Goal: Transaction & Acquisition: Book appointment/travel/reservation

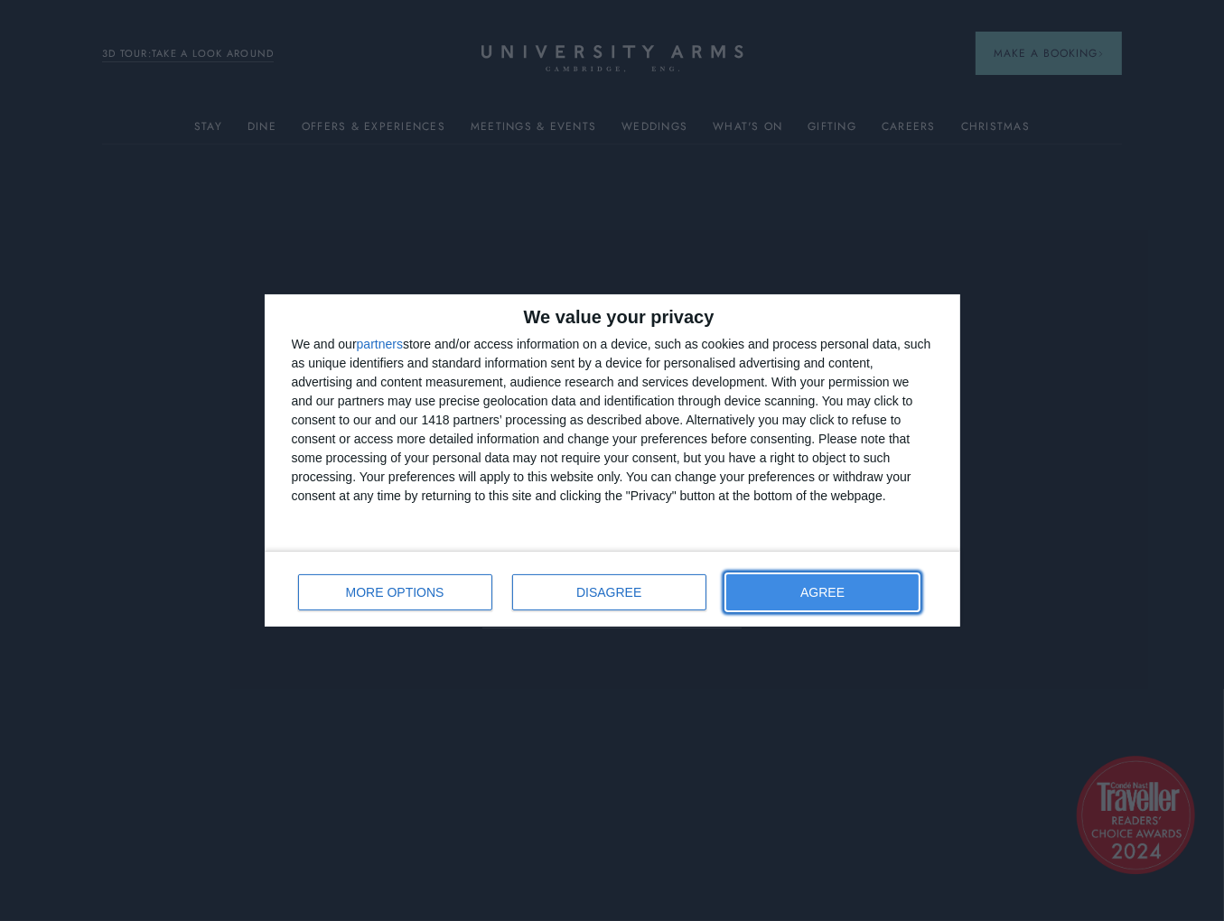
click at [818, 593] on span "AGREE" at bounding box center [822, 592] width 44 height 13
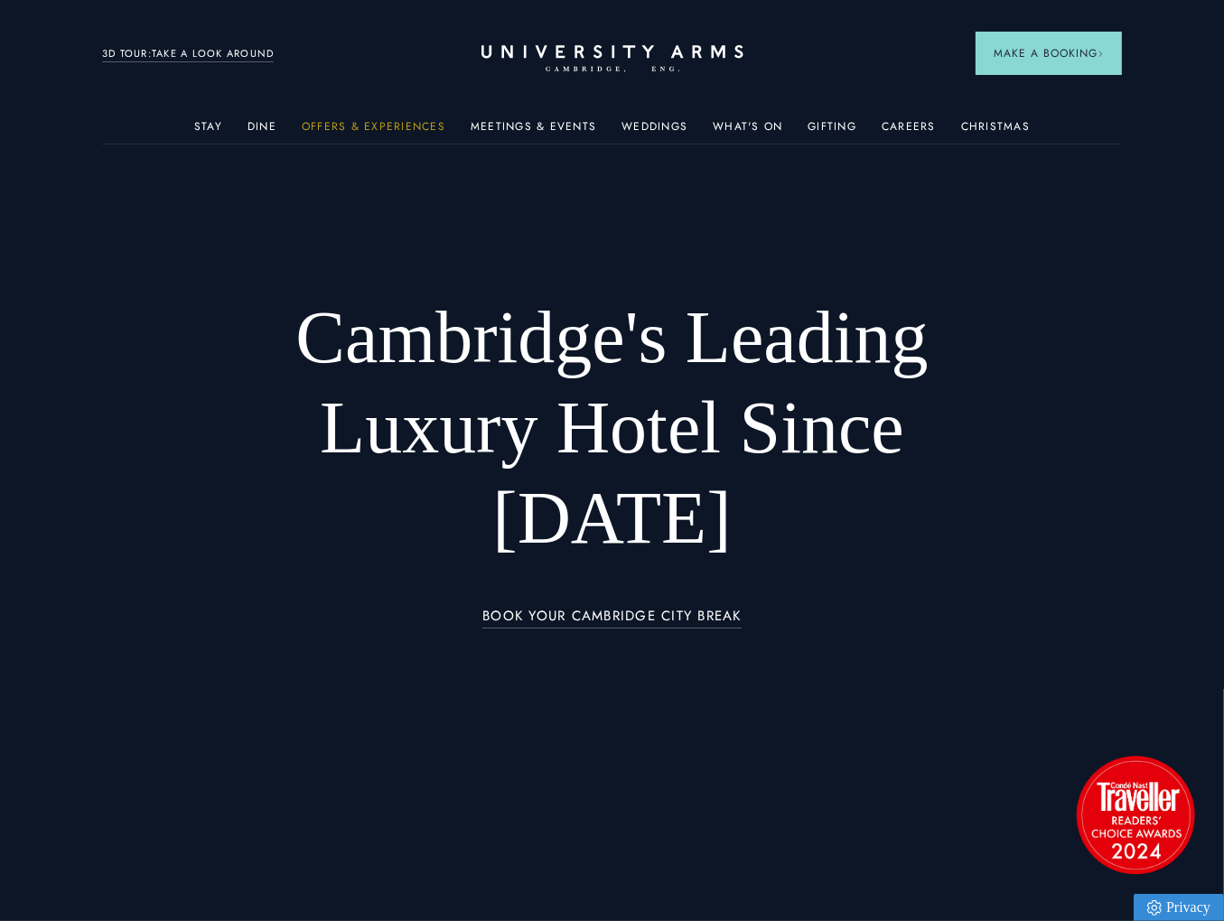
click at [362, 125] on link "Offers & Experiences" at bounding box center [374, 131] width 144 height 23
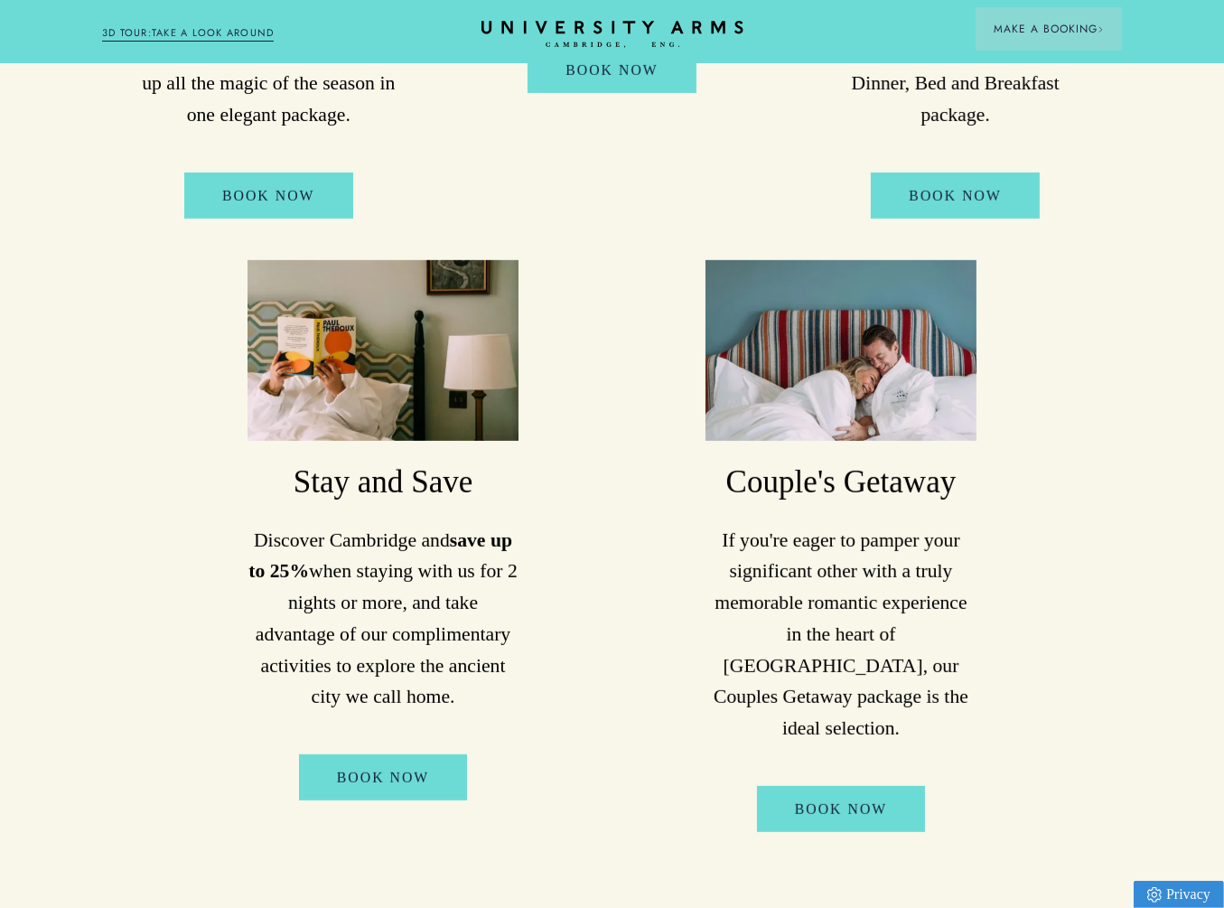
scroll to position [903, 0]
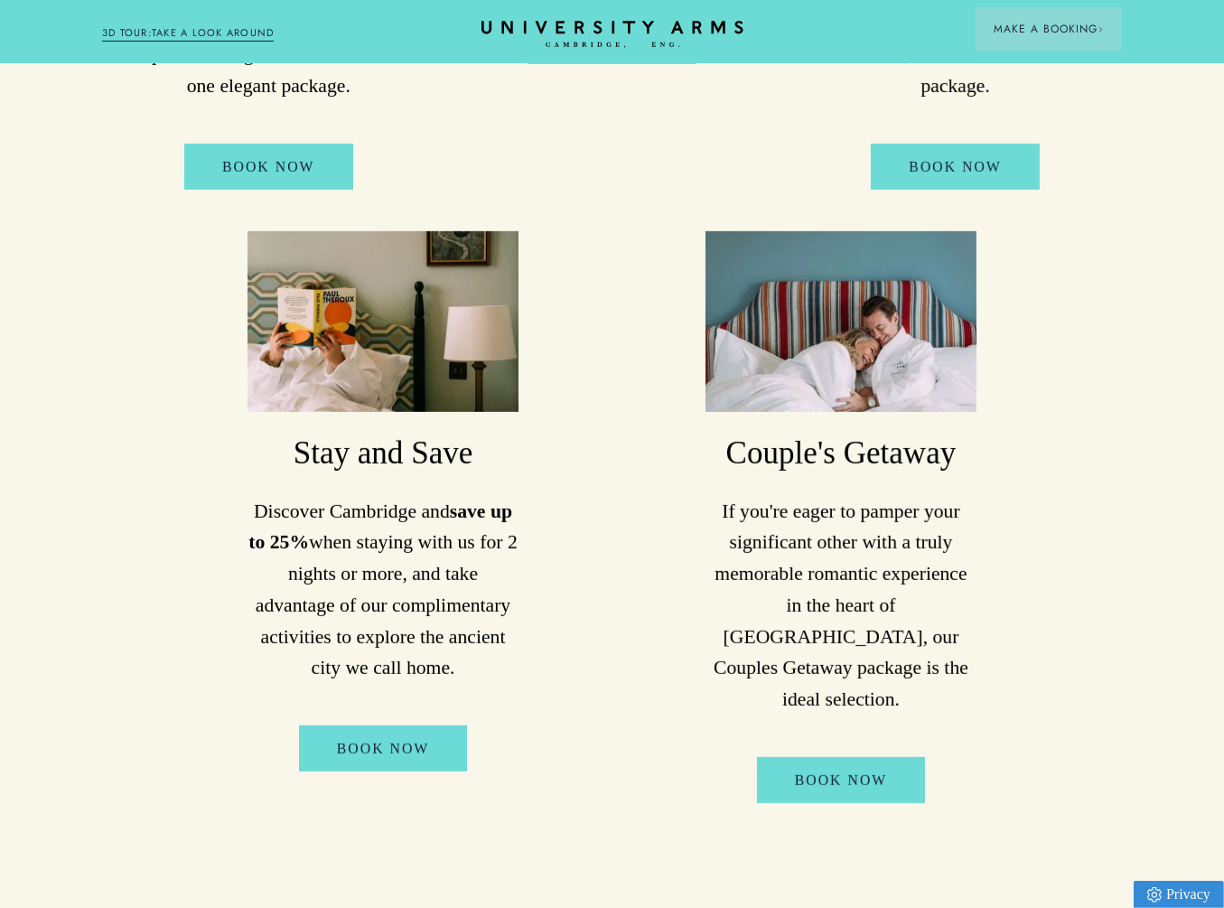
click at [818, 565] on p "If you're eager to pamper your significant other with a truly memorable romanti…" at bounding box center [841, 606] width 271 height 220
click at [860, 757] on link "Book Now" at bounding box center [841, 780] width 169 height 46
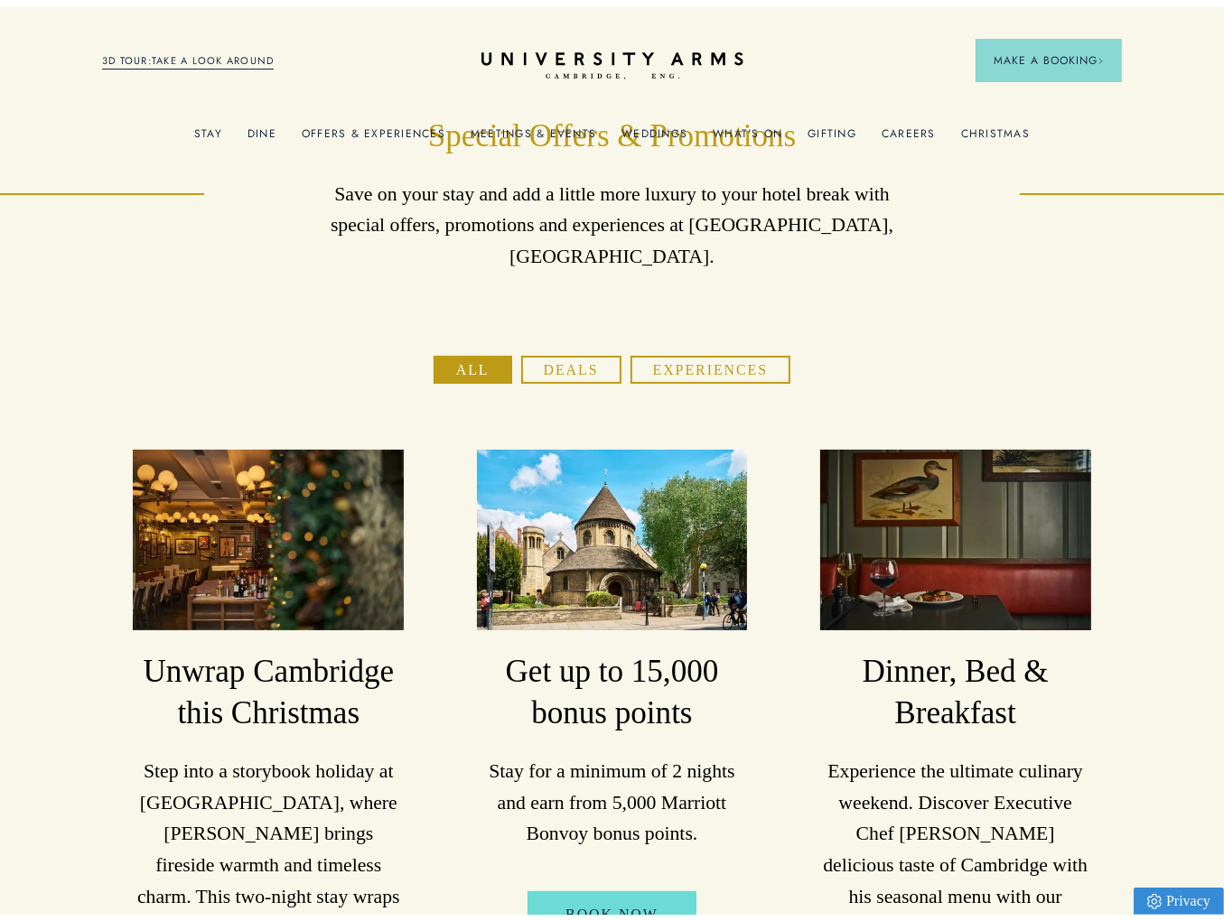
scroll to position [0, 0]
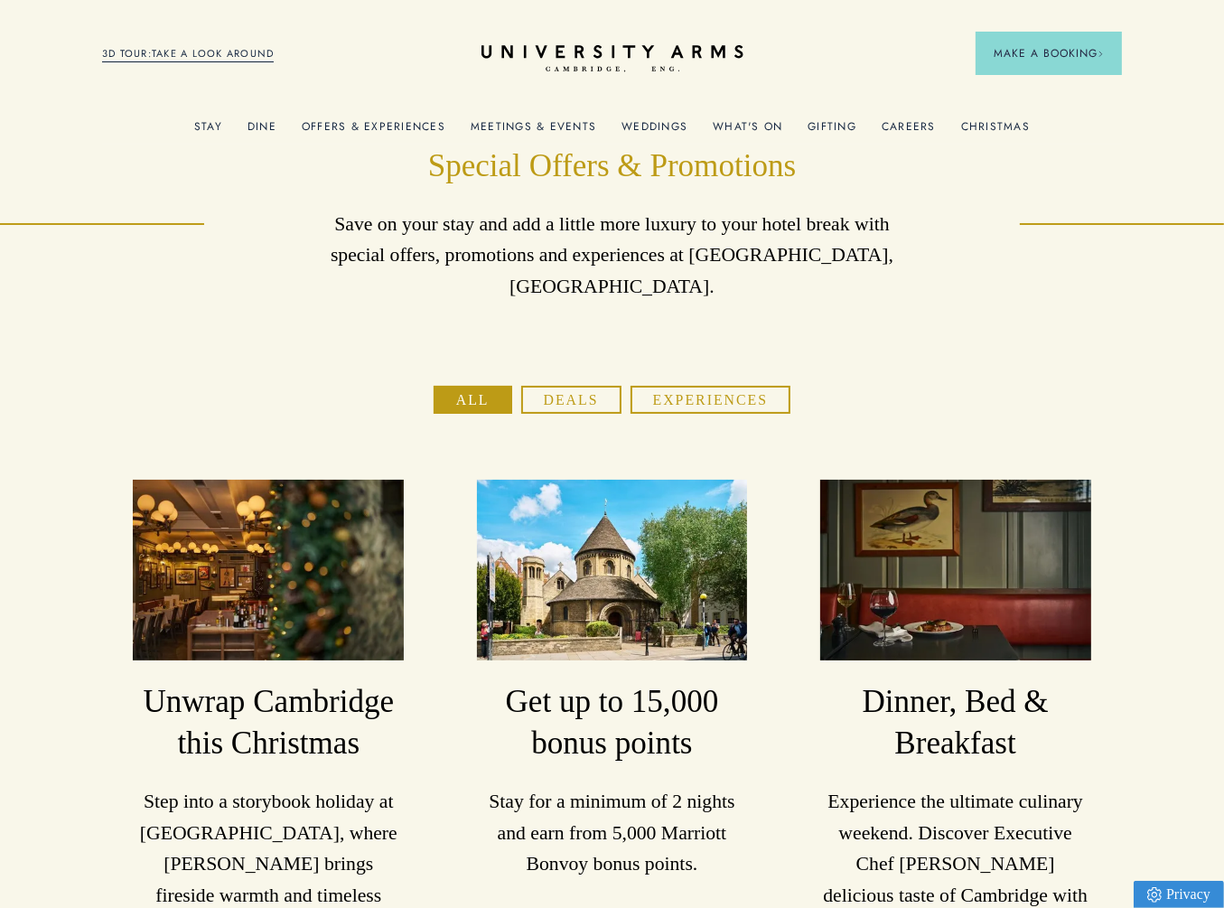
click at [759, 120] on link "What's On" at bounding box center [748, 131] width 70 height 23
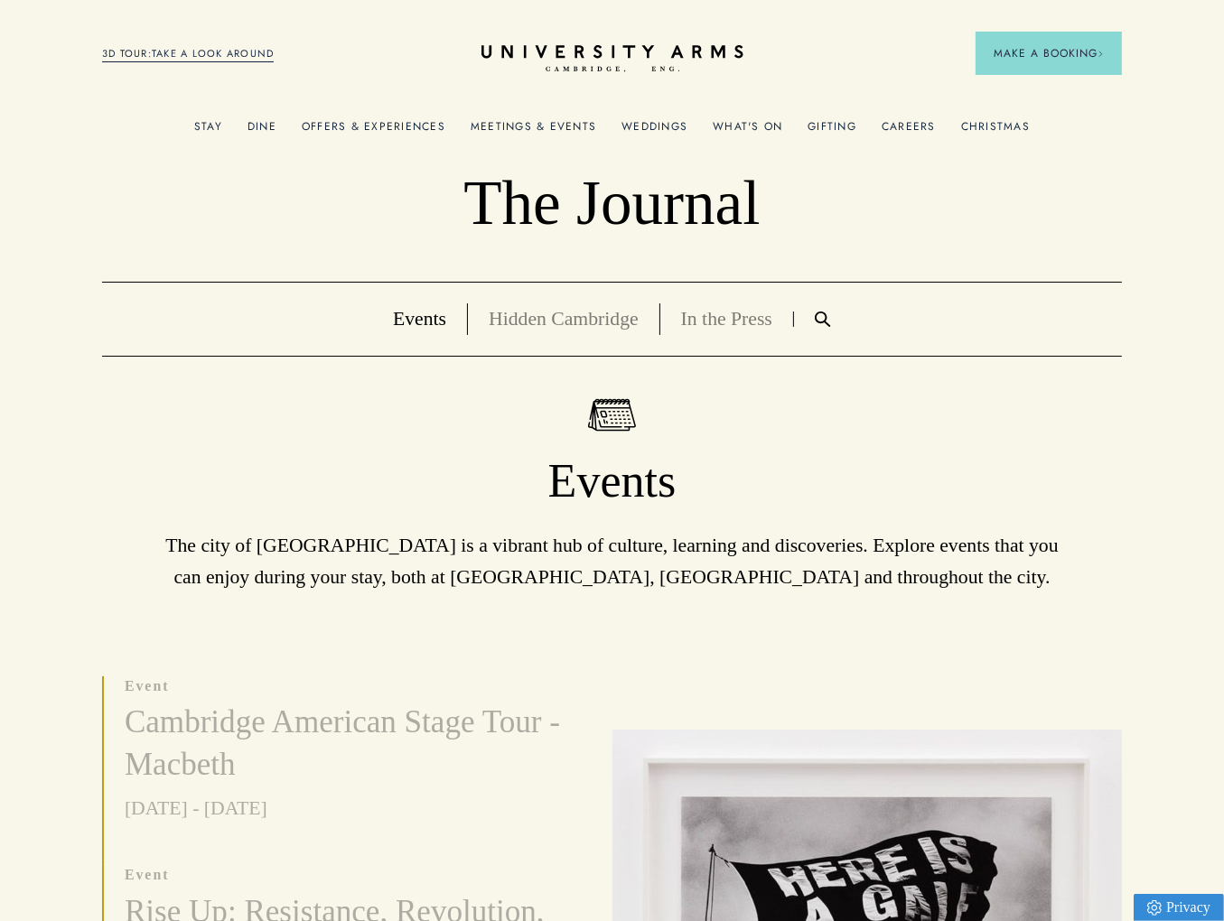
click at [536, 124] on link "Meetings & Events" at bounding box center [534, 131] width 126 height 23
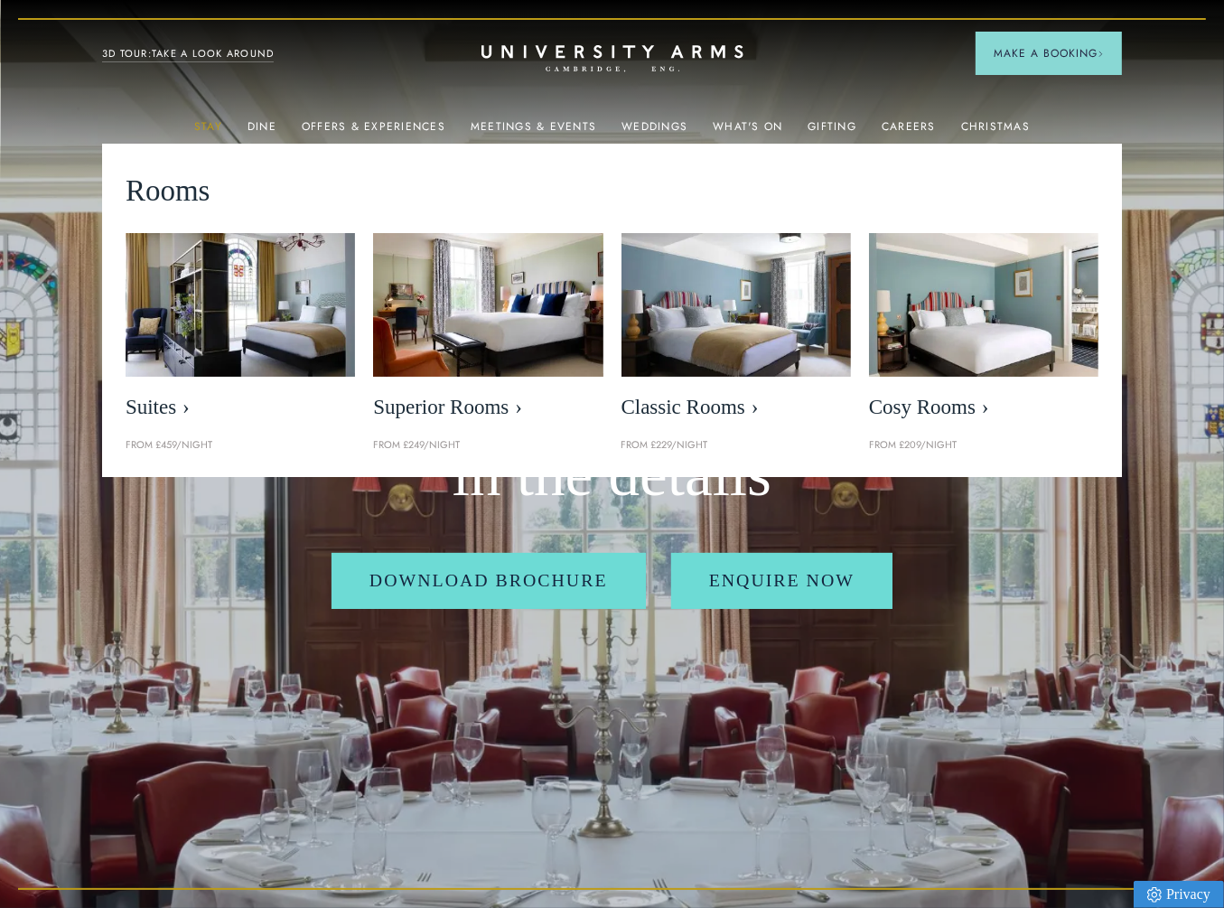
click at [206, 129] on link "Stay" at bounding box center [208, 131] width 28 height 23
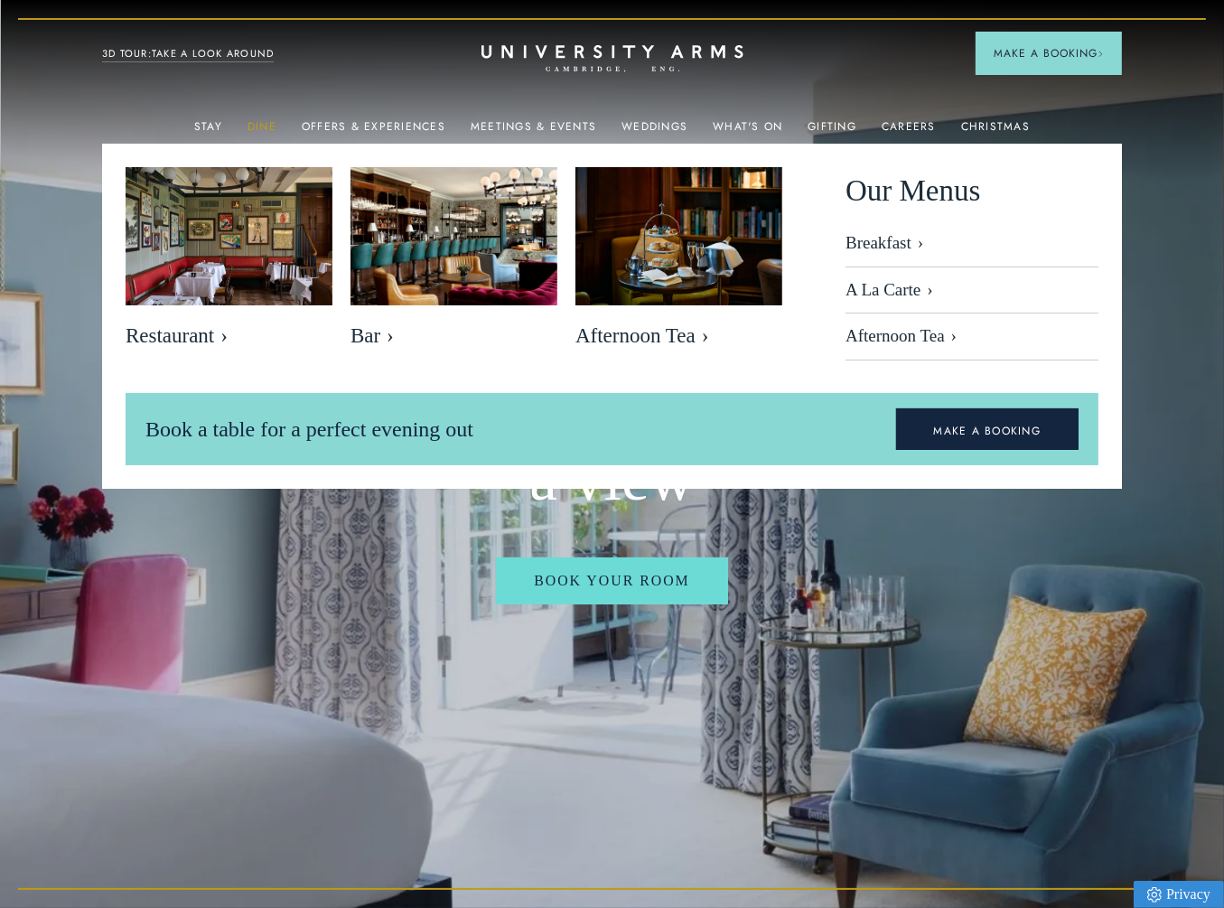
click at [261, 122] on link "Dine" at bounding box center [262, 131] width 29 height 23
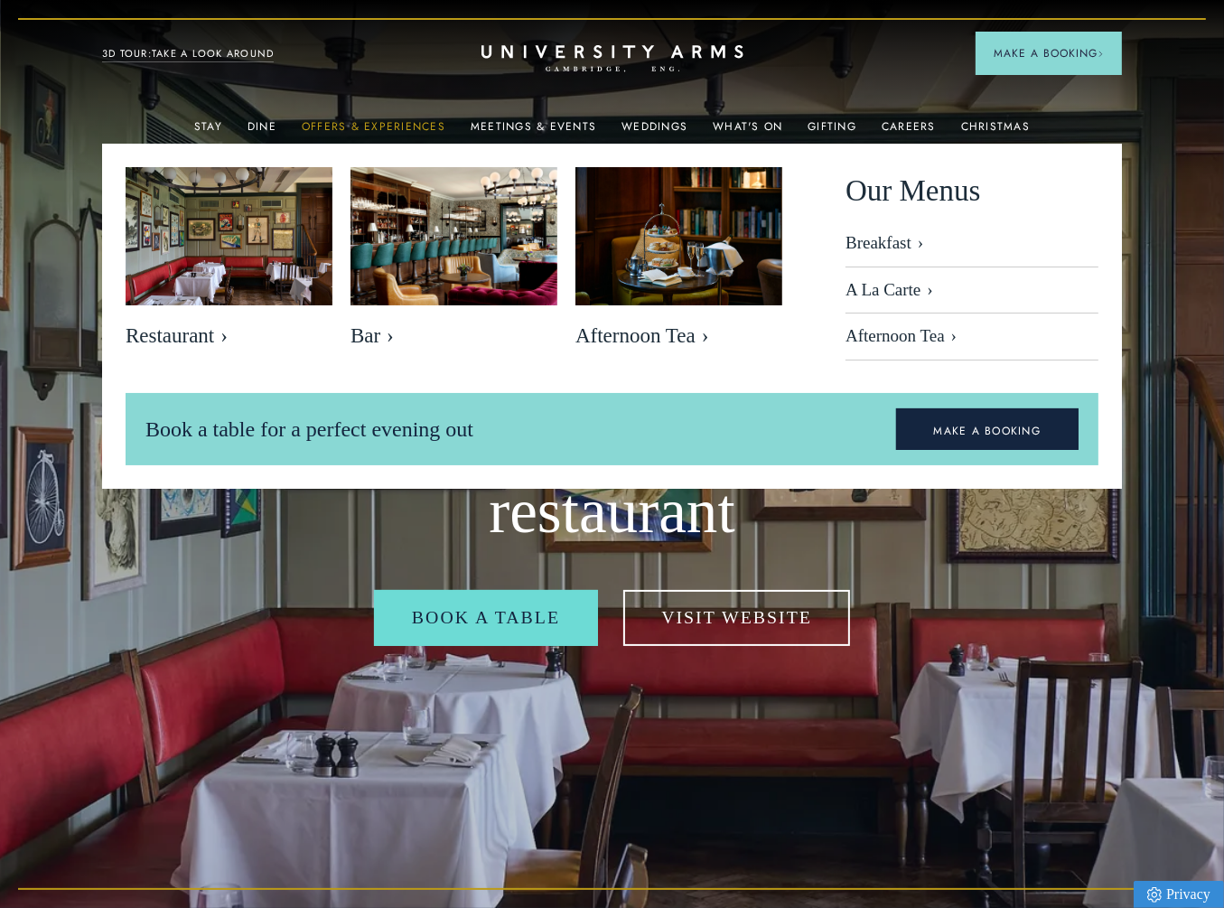
click at [405, 122] on link "Offers & Experiences" at bounding box center [374, 131] width 144 height 23
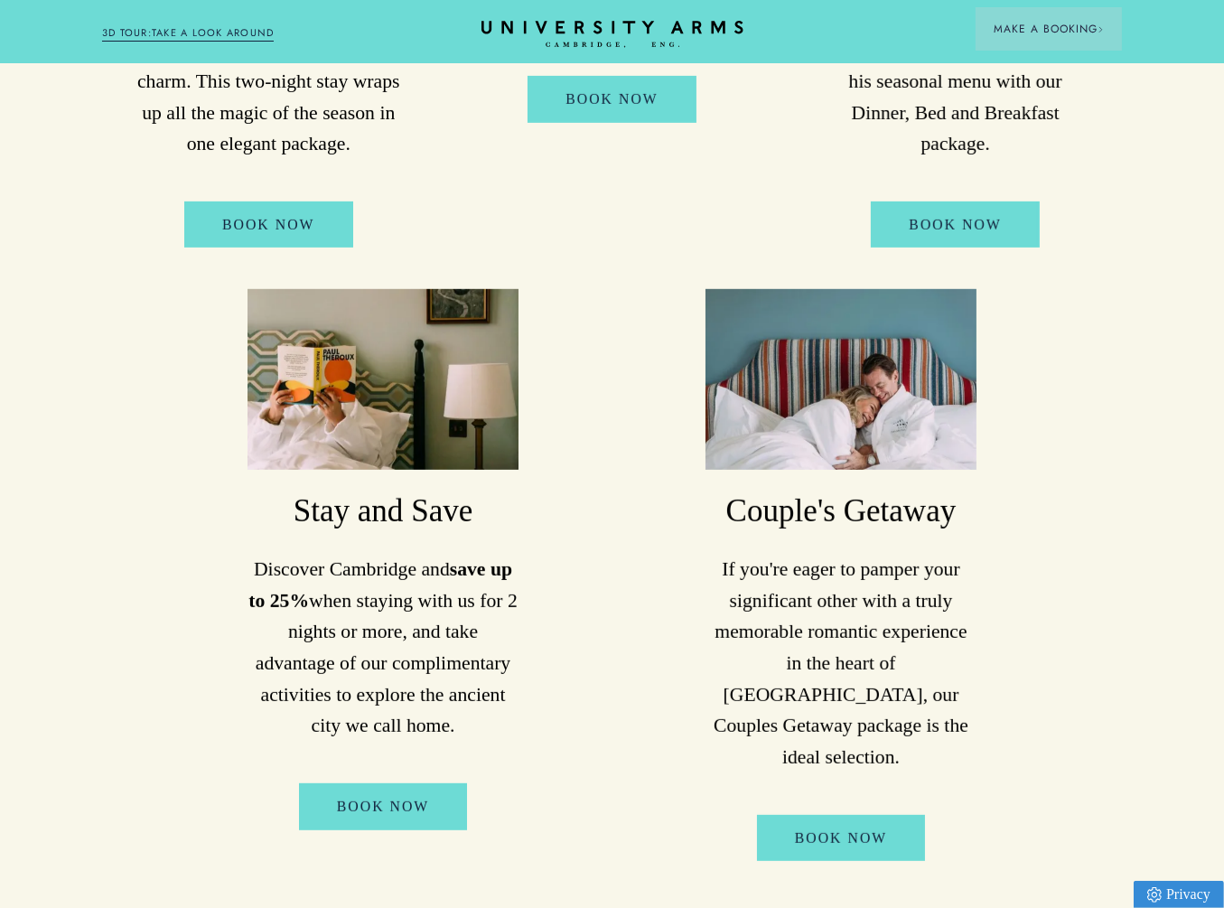
scroll to position [903, 0]
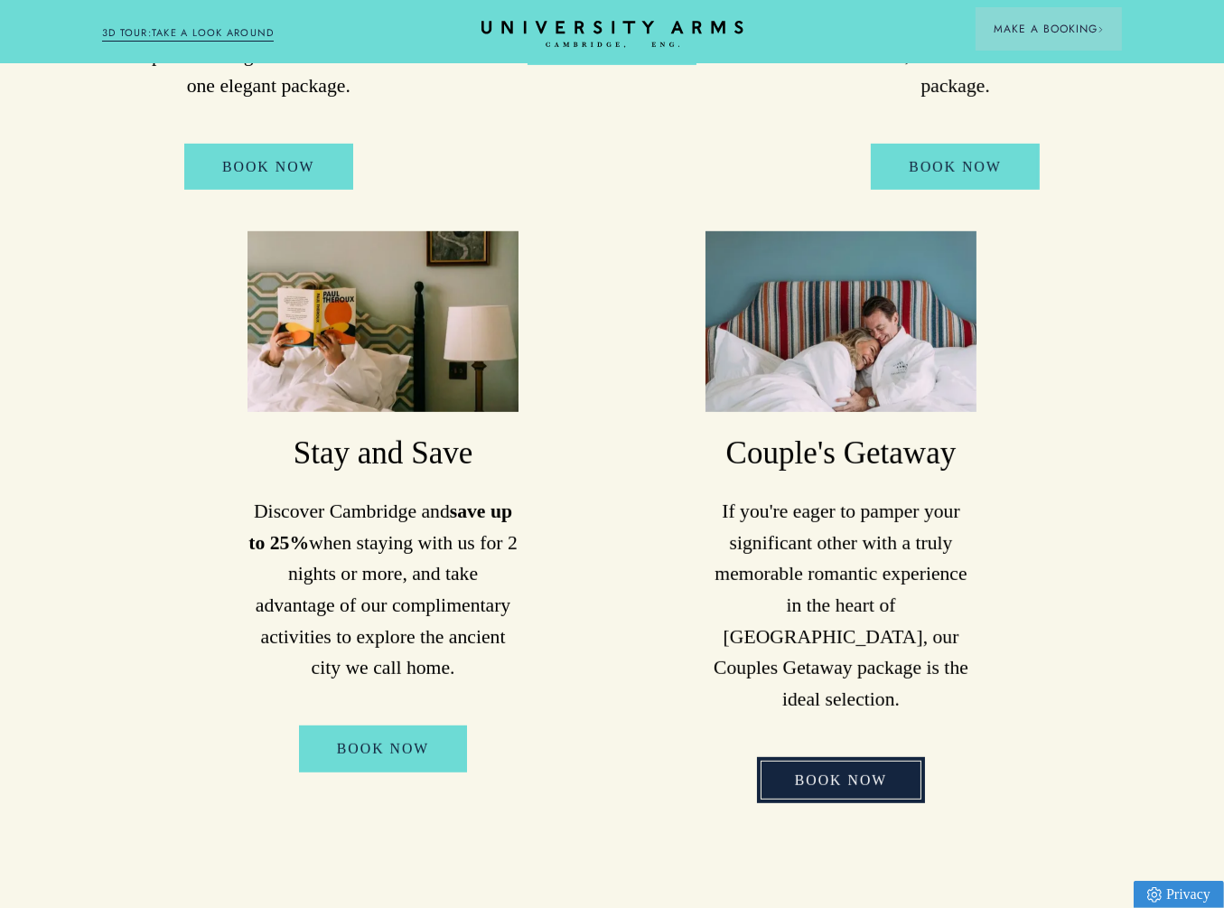
click at [827, 757] on link "Book Now" at bounding box center [841, 780] width 169 height 46
